Goal: Task Accomplishment & Management: Complete application form

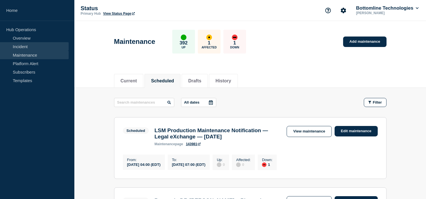
drag, startPoint x: 21, startPoint y: 55, endPoint x: 21, endPoint y: 46, distance: 9.4
click at [21, 55] on link "Maintenance" at bounding box center [34, 55] width 69 height 9
click at [21, 43] on link "Incident" at bounding box center [34, 46] width 69 height 9
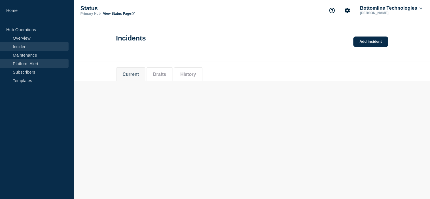
click at [28, 60] on link "Platform Alert" at bounding box center [34, 63] width 69 height 9
click at [25, 52] on link "Maintenance" at bounding box center [34, 55] width 69 height 9
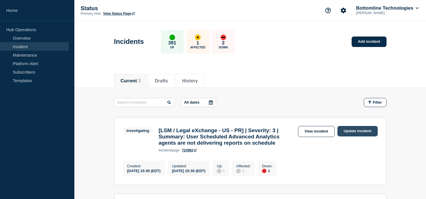
click at [348, 131] on link "Update incident" at bounding box center [357, 131] width 40 height 10
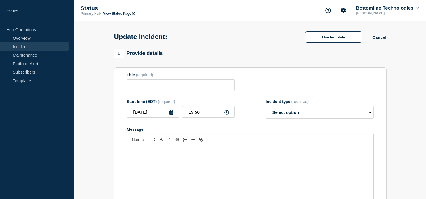
type input "[LSM / Legal eXchange - US - PR] | Severity: 3 | Summary: User Scheduled Advanc…"
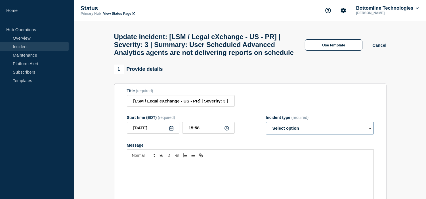
click at [296, 135] on select "Select option Investigating Identified Monitoring Resolved" at bounding box center [320, 128] width 108 height 12
select select "identified"
click at [266, 135] on select "Select option Investigating Identified Monitoring Resolved" at bounding box center [320, 128] width 108 height 12
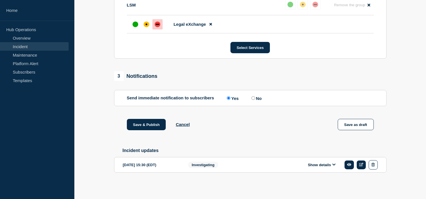
scroll to position [291, 0]
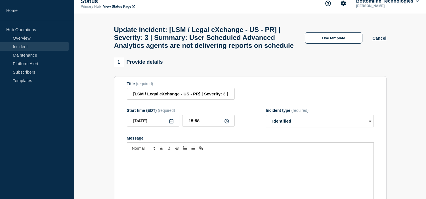
scroll to position [0, 0]
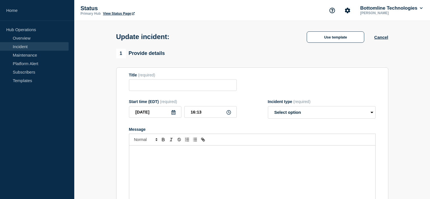
type input "[LSM / Legal eXchange - US - PR] | Severity: 3 | Summary: User Scheduled Advanc…"
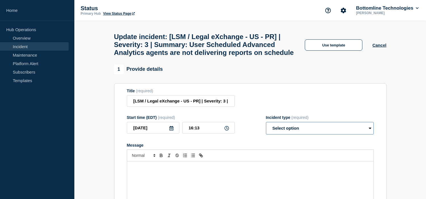
click at [318, 135] on select "Select option Investigating Identified Monitoring Resolved" at bounding box center [320, 128] width 108 height 12
click at [301, 106] on div "Title (required) [LSM / Legal eXchange - US - PR] | Severity: 3 | Summary: User…" at bounding box center [250, 98] width 247 height 18
click at [306, 135] on select "Select option Investigating Identified Monitoring Resolved" at bounding box center [320, 128] width 108 height 12
select select "identified"
click at [266, 135] on select "Select option Investigating Identified Monitoring Resolved" at bounding box center [320, 128] width 108 height 12
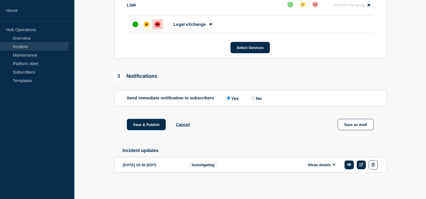
scroll to position [291, 0]
click at [144, 25] on div "affected" at bounding box center [147, 25] width 6 height 6
click at [319, 165] on button "Show details" at bounding box center [321, 165] width 31 height 5
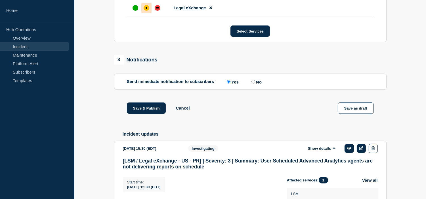
scroll to position [394, 0]
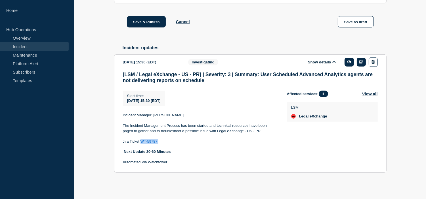
drag, startPoint x: 165, startPoint y: 141, endPoint x: 143, endPoint y: 141, distance: 21.8
click at [143, 141] on p "Jira Ticket: WT-59787" at bounding box center [200, 141] width 155 height 5
copy p "WT-59787"
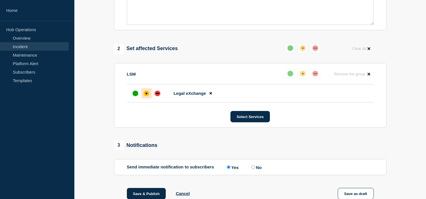
scroll to position [0, 0]
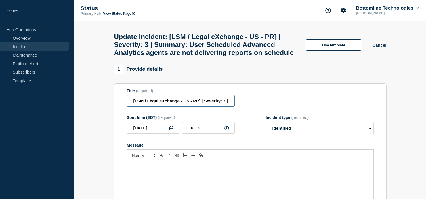
click at [204, 107] on input "[LSM / Legal eXchange - US - PR] | Severity: 3 | Summary: User Scheduled Advanc…" at bounding box center [181, 101] width 108 height 12
click at [228, 107] on input "[LSM / Legal eXchange - US - PR] | Severity: 3 | Summary: User Scheduled Advanc…" at bounding box center [181, 101] width 108 height 12
click at [203, 107] on input "[LSM / Legal eXchange - US - PR] | Severity: 3 | Summary: User Scheduled Advanc…" at bounding box center [181, 101] width 108 height 12
paste input "WT-59787"
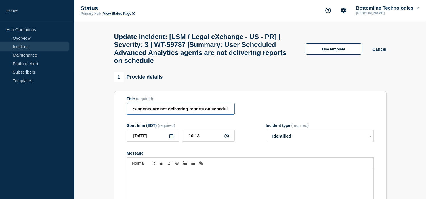
scroll to position [0, 212]
type input "[LSM / Legal eXchange - US - PR] | Severity: 3 | WT-59787 |Summary: User Schedu…"
click at [285, 104] on div "Title (required) [LSM / Legal eXchange - US - PR] | Severity: 3 | WT-59787 |Sum…" at bounding box center [250, 106] width 247 height 18
click at [287, 143] on select "Select option Investigating Identified Monitoring Resolved" at bounding box center [320, 136] width 108 height 12
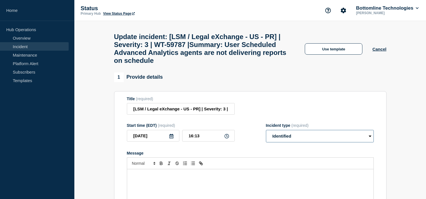
drag, startPoint x: 287, startPoint y: 146, endPoint x: 288, endPoint y: 143, distance: 3.3
click at [287, 143] on select "Select option Investigating Identified Monitoring Resolved" at bounding box center [320, 136] width 108 height 12
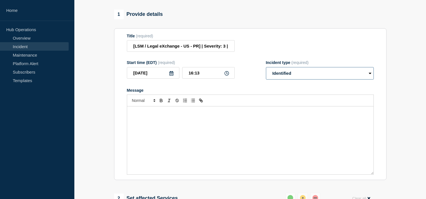
scroll to position [94, 0]
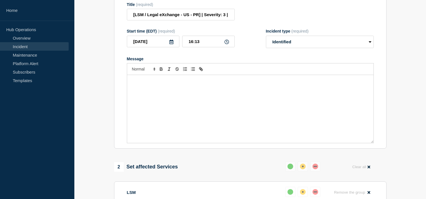
click at [214, 101] on div "Message" at bounding box center [250, 109] width 246 height 68
click at [287, 48] on select "Select option Investigating Identified Monitoring Resolved" at bounding box center [320, 42] width 108 height 12
click at [135, 97] on div "Hi Team," at bounding box center [250, 109] width 246 height 68
drag, startPoint x: 299, startPoint y: 46, endPoint x: 294, endPoint y: 54, distance: 9.4
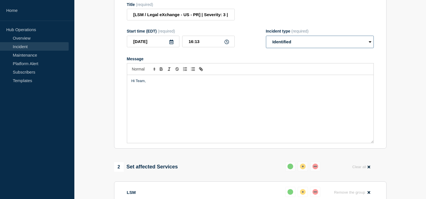
click at [299, 46] on select "Select option Investigating Identified Monitoring Resolved" at bounding box center [320, 42] width 108 height 12
select select "resolved"
click at [266, 43] on select "Select option Investigating Identified Monitoring Resolved" at bounding box center [320, 42] width 108 height 12
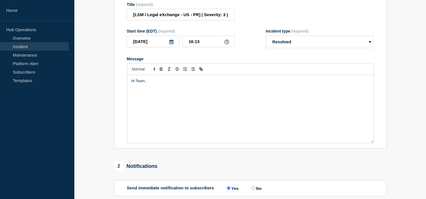
click at [142, 98] on div "Hi Team," at bounding box center [250, 109] width 246 height 68
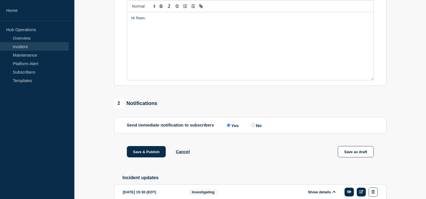
scroll to position [126, 0]
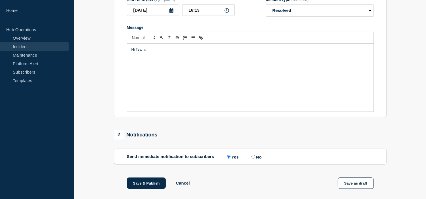
click at [141, 75] on div "Hi Team," at bounding box center [250, 78] width 246 height 68
click at [142, 65] on div "Hi Team," at bounding box center [250, 78] width 246 height 68
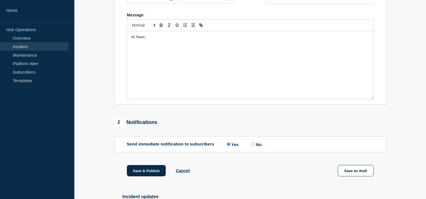
scroll to position [75, 0]
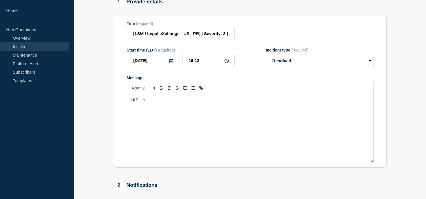
click at [140, 120] on div "Hi Team," at bounding box center [250, 128] width 246 height 68
click at [148, 123] on div "Hi Team," at bounding box center [250, 128] width 246 height 68
click at [141, 113] on p "Message" at bounding box center [250, 110] width 238 height 5
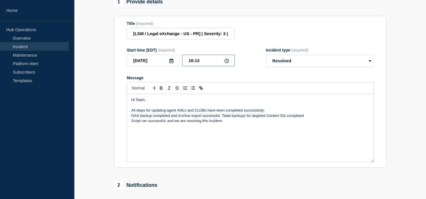
click at [201, 66] on input "16:13" at bounding box center [208, 61] width 52 height 12
type input "16:32"
click at [167, 124] on p "Script ran successful; and we are resolving this incident." at bounding box center [250, 121] width 238 height 5
click at [242, 124] on p "Script ran successful and we are resolving this incident." at bounding box center [250, 121] width 238 height 5
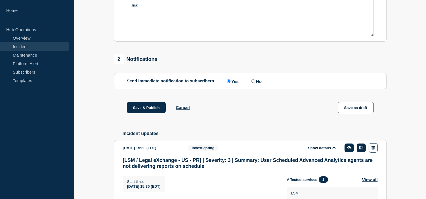
scroll to position [296, 0]
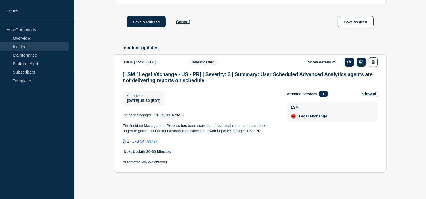
drag, startPoint x: 167, startPoint y: 138, endPoint x: 125, endPoint y: 140, distance: 42.0
click at [125, 140] on div "Incident Manager: Ashok Mothukuri The Incident Management Process has been star…" at bounding box center [200, 139] width 155 height 52
drag, startPoint x: 160, startPoint y: 141, endPoint x: 169, endPoint y: 141, distance: 8.8
click at [169, 141] on p "Jira Ticket: WT-59787" at bounding box center [200, 141] width 155 height 5
drag, startPoint x: 165, startPoint y: 142, endPoint x: 124, endPoint y: 142, distance: 40.9
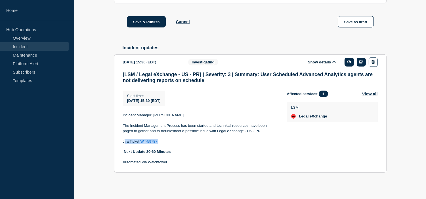
click at [124, 142] on p "Jira Ticket: WT-59787" at bounding box center [200, 141] width 155 height 5
copy p "Jira Ticket: WT-59787"
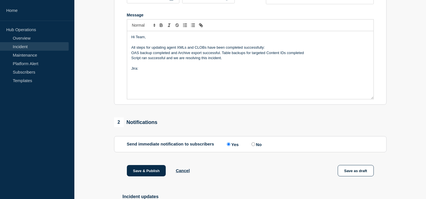
drag, startPoint x: 139, startPoint y: 75, endPoint x: 146, endPoint y: 82, distance: 9.8
click at [125, 76] on section "Title (required) [LSM / Legal eXchange - US - PR] | Severity: 3 | WT-59787 |Sum…" at bounding box center [250, 29] width 272 height 152
click at [131, 56] on p "OAS backup completed and Archive export successful. Table backups for targeted …" at bounding box center [250, 52] width 238 height 5
click at [268, 50] on p "All steps for updating agent XMLs and CLOBs have been completed successfully:" at bounding box center [250, 47] width 238 height 5
click at [142, 174] on button "Save & Publish" at bounding box center [146, 170] width 39 height 11
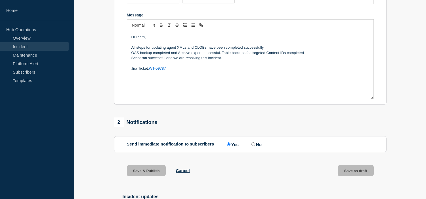
scroll to position [151, 0]
